Goal: Task Accomplishment & Management: Complete application form

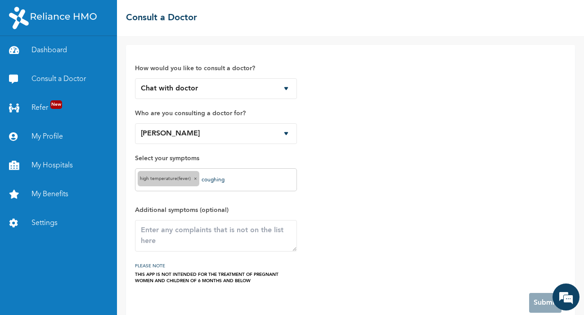
select select "154398"
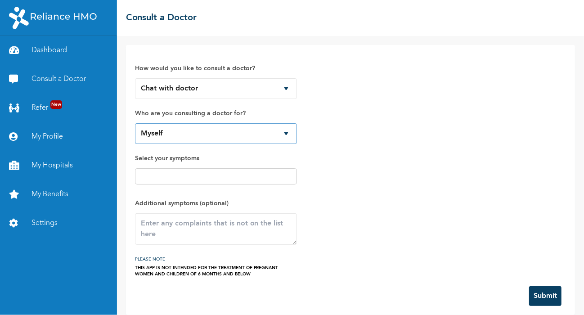
click at [288, 136] on select "Myself [PERSON_NAME] [PERSON_NAME] Taophique" at bounding box center [216, 133] width 162 height 21
select select "154398"
click at [135, 123] on select "Myself [PERSON_NAME] [PERSON_NAME] Taophique" at bounding box center [216, 133] width 162 height 21
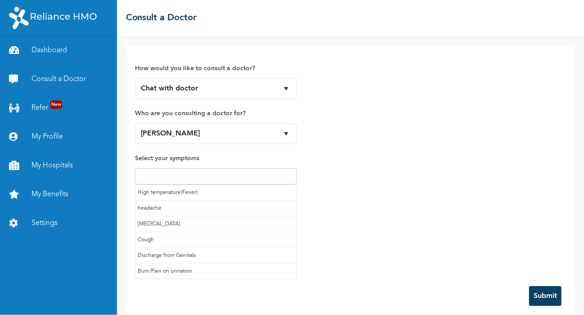
click at [209, 175] on input "text" at bounding box center [216, 176] width 157 height 11
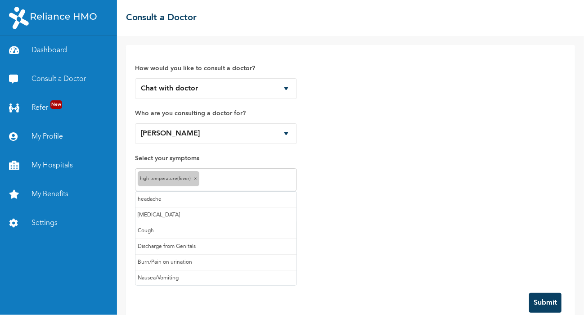
click at [208, 178] on input "text" at bounding box center [248, 180] width 93 height 11
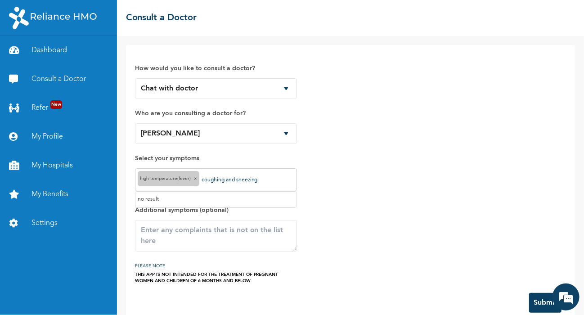
type input "coughing and sneezing"
click at [534, 298] on button "Submit" at bounding box center [545, 303] width 32 height 20
